Goal: Submit feedback/report problem: Leave review/rating

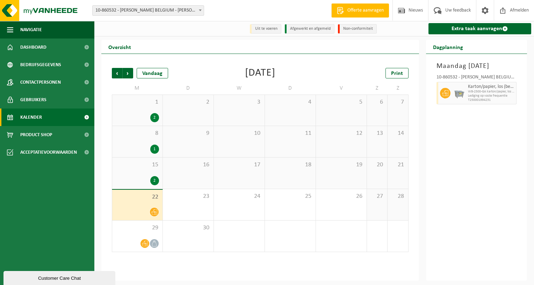
click at [55, 279] on div "Customer Care Chat" at bounding box center [59, 277] width 101 height 5
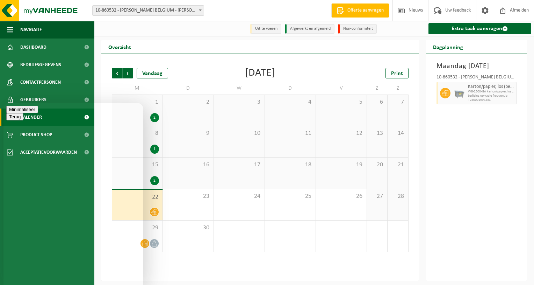
click at [38, 112] on button "Minimaliseer" at bounding box center [22, 109] width 32 height 7
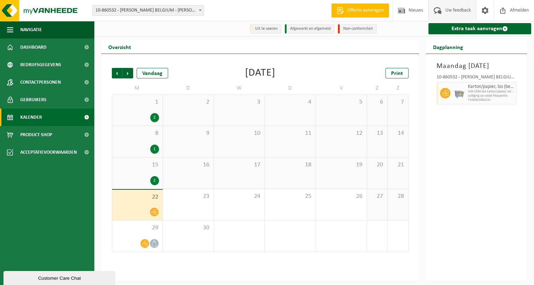
click at [452, 8] on span "Uw feedback" at bounding box center [458, 10] width 29 height 21
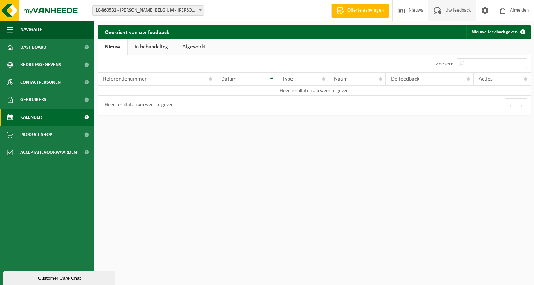
click at [38, 118] on span "Kalender" at bounding box center [31, 116] width 22 height 17
